Goal: Task Accomplishment & Management: Use online tool/utility

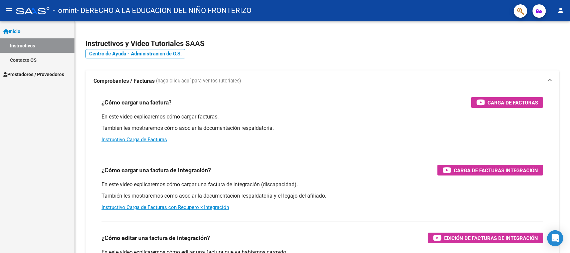
scroll to position [42, 0]
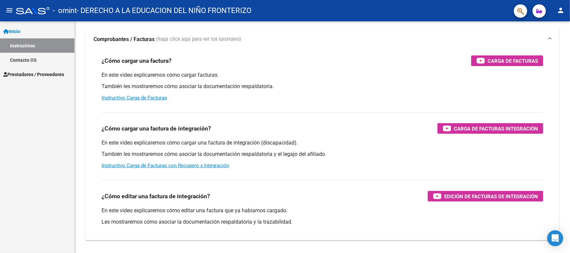
click at [43, 71] on span "Prestadores / Proveedores" at bounding box center [33, 74] width 61 height 7
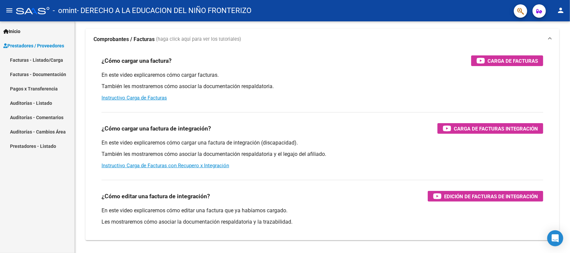
click at [27, 60] on link "Facturas - Listado/Carga" at bounding box center [37, 60] width 74 height 14
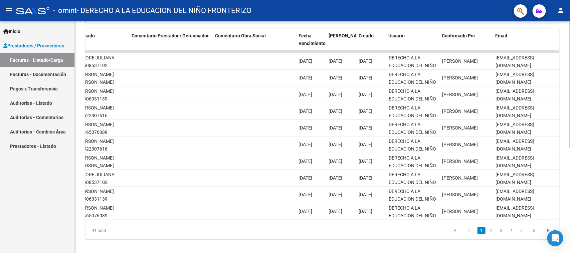
scroll to position [167, 0]
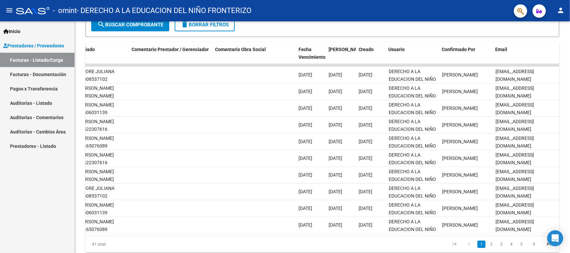
click at [561, 18] on mat-toolbar "menu - omint - DERECHO A LA EDUCACION DEL NIÑO FRONTERIZO person" at bounding box center [285, 10] width 570 height 21
click at [559, 10] on mat-icon "person" at bounding box center [561, 10] width 8 height 8
click at [539, 48] on button "exit_to_app Salir" at bounding box center [547, 44] width 41 height 16
